Goal: Check status: Check status

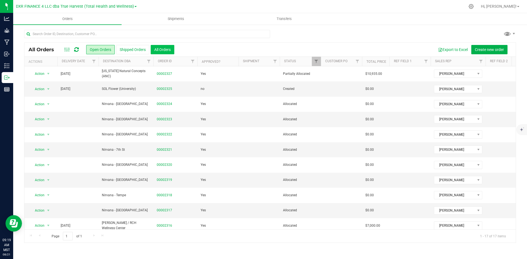
click at [167, 47] on button "All Orders" at bounding box center [163, 49] width 24 height 9
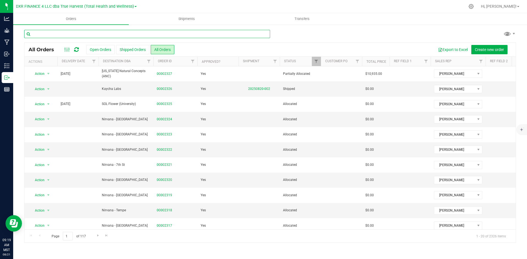
click at [176, 37] on input "text" at bounding box center [147, 34] width 246 height 8
type input "nirvana"
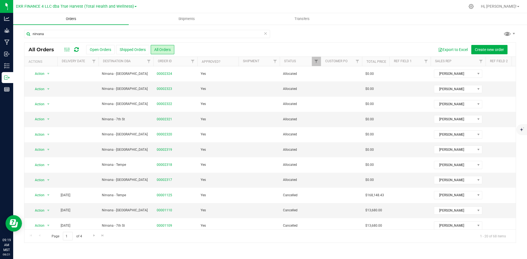
click at [70, 18] on span "Orders" at bounding box center [70, 18] width 25 height 5
click at [97, 52] on button "Open Orders" at bounding box center [100, 49] width 29 height 9
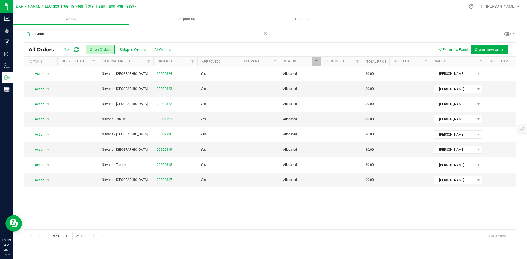
click at [267, 32] on icon at bounding box center [265, 33] width 4 height 7
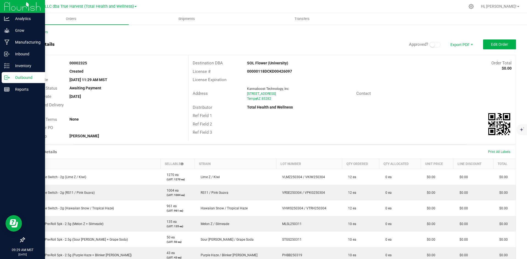
click at [10, 80] on p "Outbound" at bounding box center [26, 77] width 33 height 7
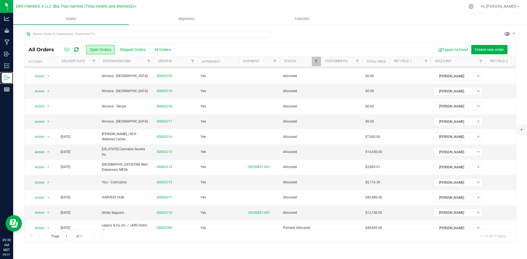
scroll to position [99, 0]
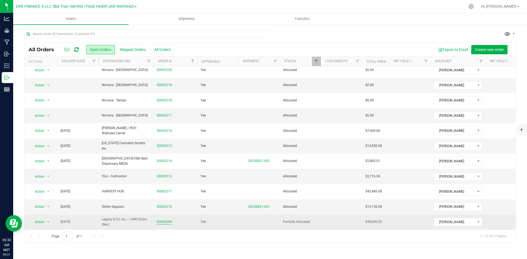
click at [169, 220] on link "00002309" at bounding box center [164, 222] width 15 height 5
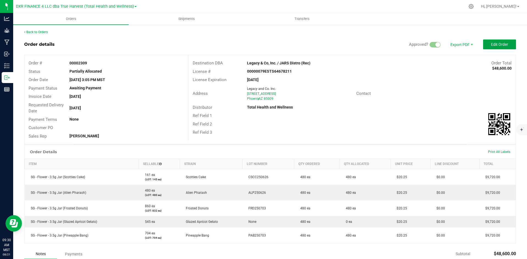
click at [486, 46] on button "Edit Order" at bounding box center [499, 45] width 33 height 10
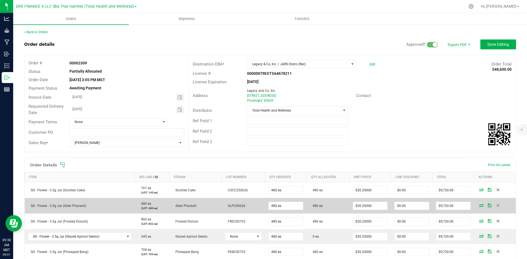
scroll to position [55, 0]
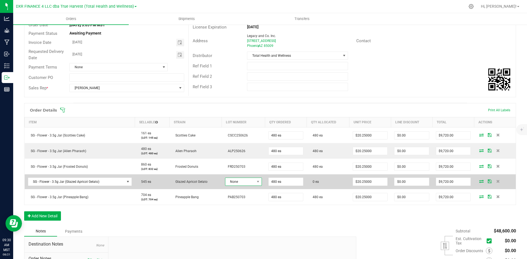
click at [243, 183] on span "None" at bounding box center [239, 182] width 29 height 8
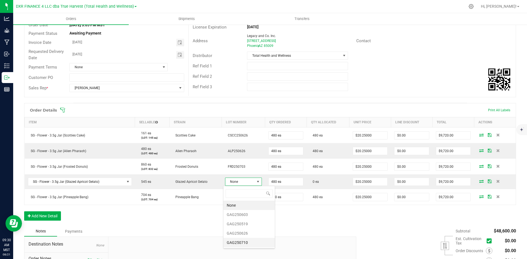
click at [249, 240] on li "GAG250710" at bounding box center [248, 242] width 51 height 9
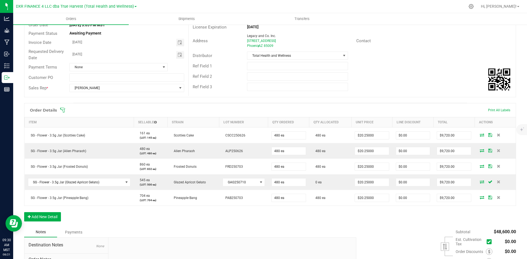
scroll to position [0, 0]
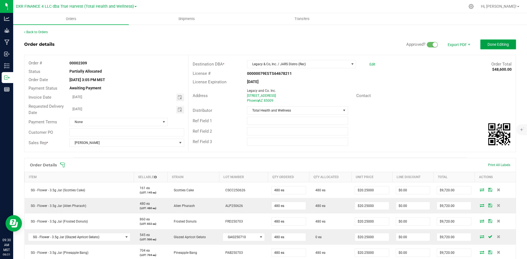
click at [487, 44] on span "Done Editing" at bounding box center [497, 44] width 21 height 4
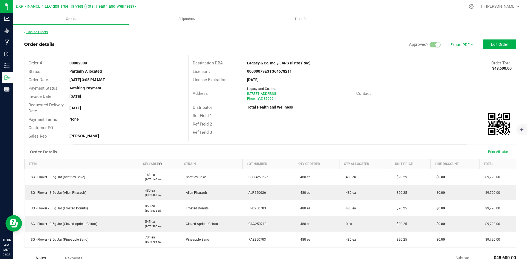
click at [47, 33] on link "Back to Orders" at bounding box center [36, 32] width 24 height 4
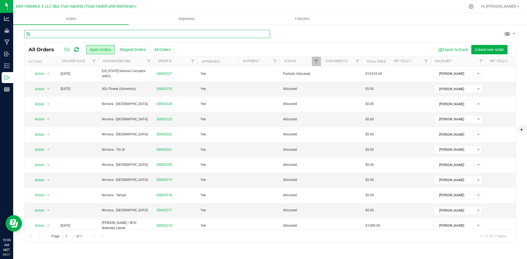
click at [96, 35] on input "text" at bounding box center [147, 34] width 246 height 8
type input "2303"
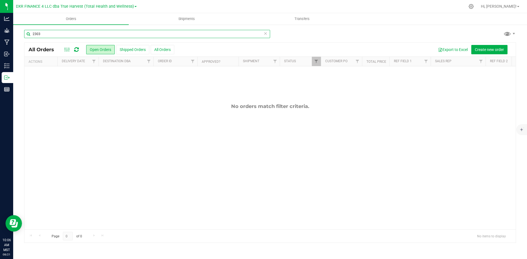
click at [155, 34] on input "2303" at bounding box center [147, 34] width 246 height 8
click at [155, 34] on input "2306" at bounding box center [147, 34] width 246 height 8
click at [155, 34] on input "2326" at bounding box center [147, 34] width 246 height 8
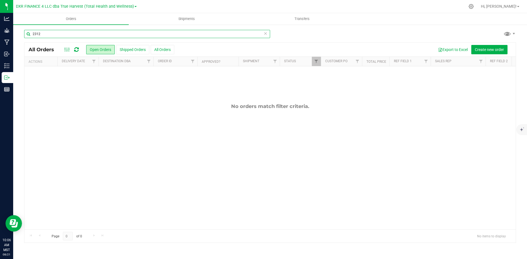
type input "2312"
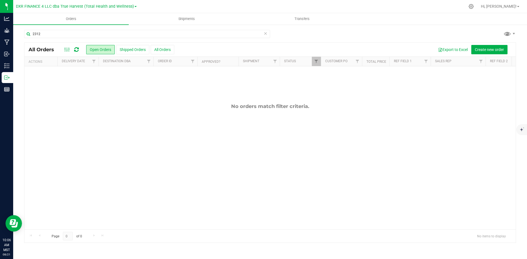
click at [265, 34] on icon at bounding box center [265, 33] width 4 height 7
